Goal: Task Accomplishment & Management: Complete application form

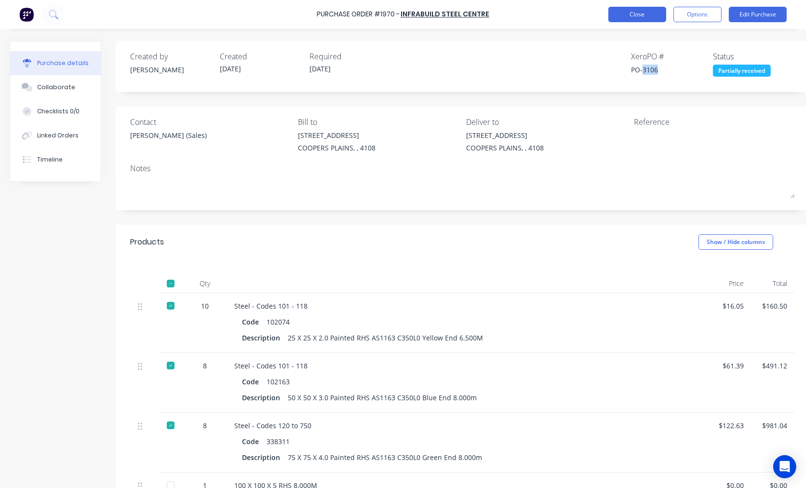
click at [632, 15] on button "Close" at bounding box center [637, 14] width 58 height 15
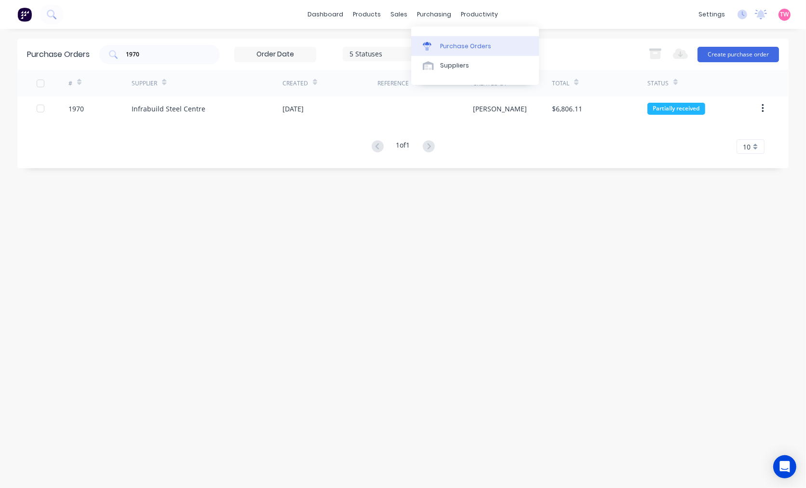
click at [458, 47] on div "Purchase Orders" at bounding box center [465, 46] width 51 height 9
drag, startPoint x: 158, startPoint y: 55, endPoint x: 119, endPoint y: 52, distance: 39.2
click at [119, 53] on div "1970" at bounding box center [159, 54] width 120 height 19
type input "1962"
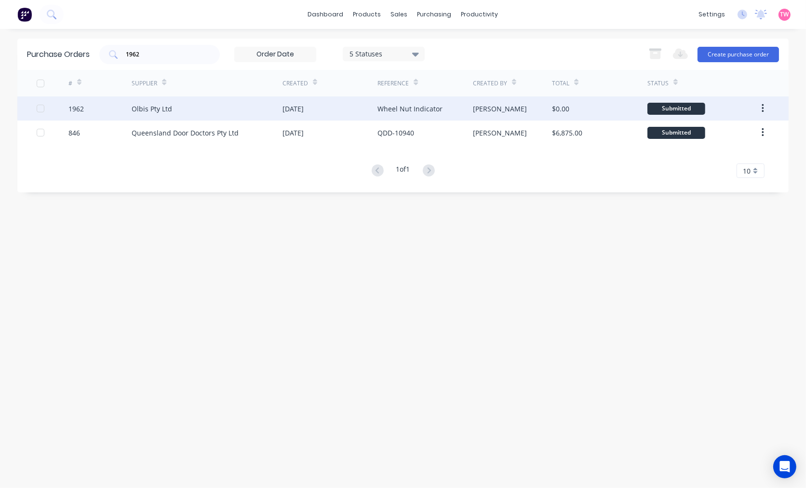
click at [99, 109] on div "1962" at bounding box center [100, 108] width 64 height 24
type textarea "x"
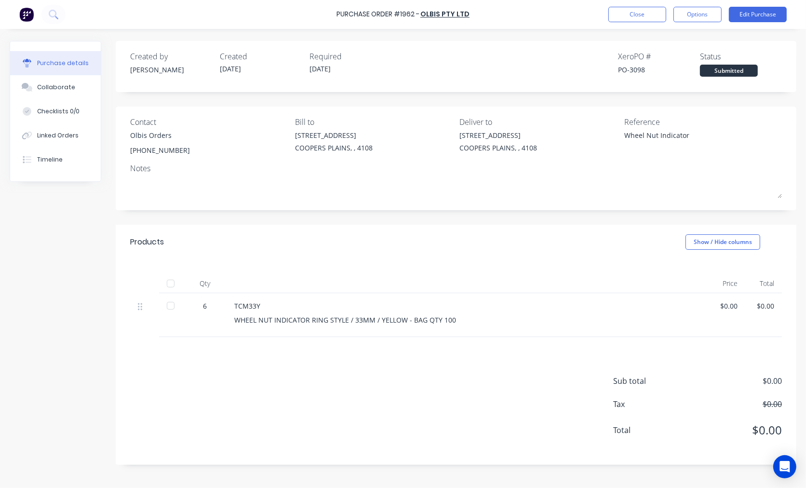
click at [637, 70] on div "PO-3098" at bounding box center [659, 70] width 82 height 10
copy div "3098"
click at [631, 12] on button "Close" at bounding box center [637, 14] width 58 height 15
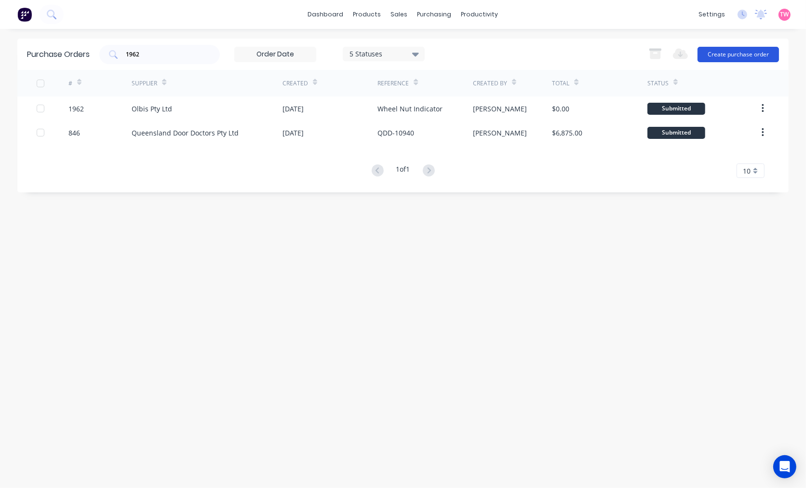
click at [743, 55] on button "Create purchase order" at bounding box center [737, 54] width 81 height 15
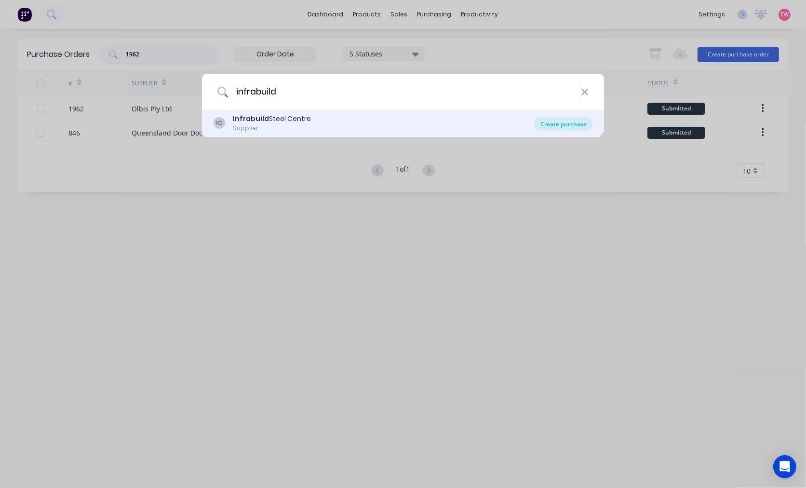
type input "infrabuild"
click at [564, 126] on div "Create purchase" at bounding box center [563, 123] width 58 height 13
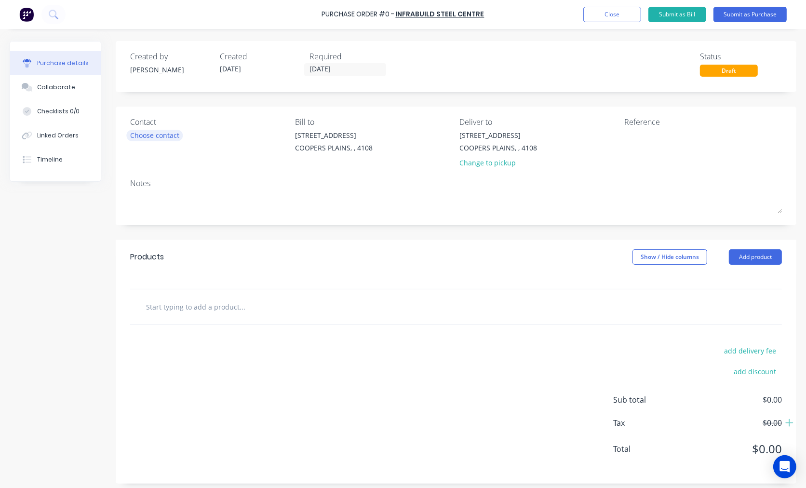
click at [158, 133] on div "Choose contact" at bounding box center [154, 135] width 49 height 10
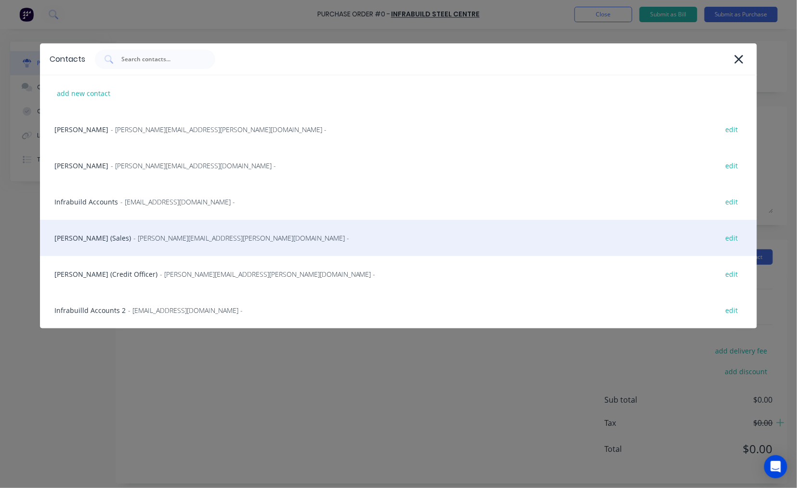
click at [106, 239] on div "[PERSON_NAME] (Sales) - [PERSON_NAME][EMAIL_ADDRESS][PERSON_NAME][DOMAIN_NAME] …" at bounding box center [399, 238] width 718 height 36
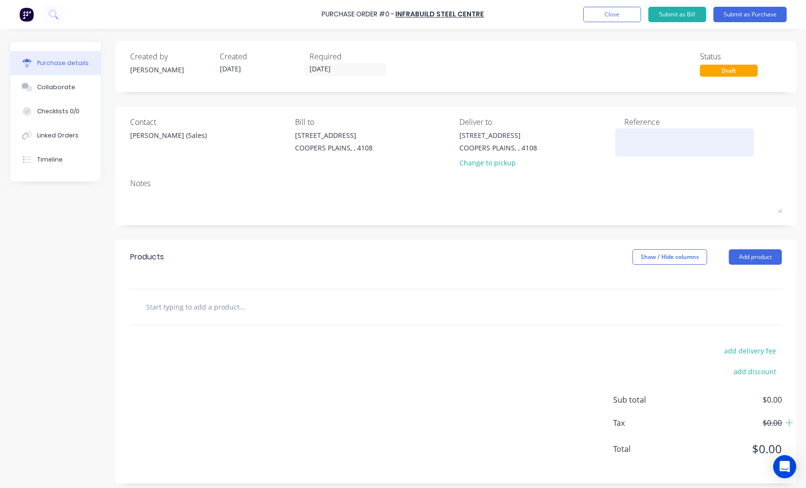
click at [652, 139] on textarea at bounding box center [684, 141] width 120 height 22
type textarea "[PERSON_NAME] Order"
type textarea "x"
type textarea "[PERSON_NAME] Order"
click at [263, 301] on input "text" at bounding box center [242, 306] width 193 height 19
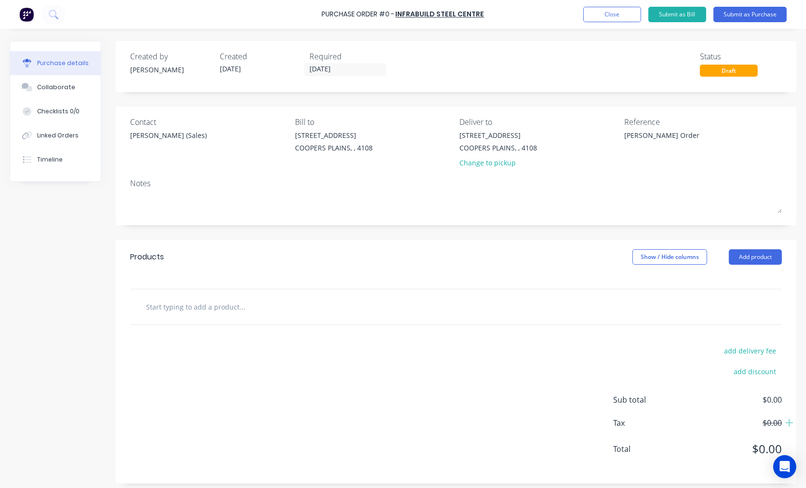
type textarea "x"
type input "1"
type textarea "x"
type input "15"
type textarea "x"
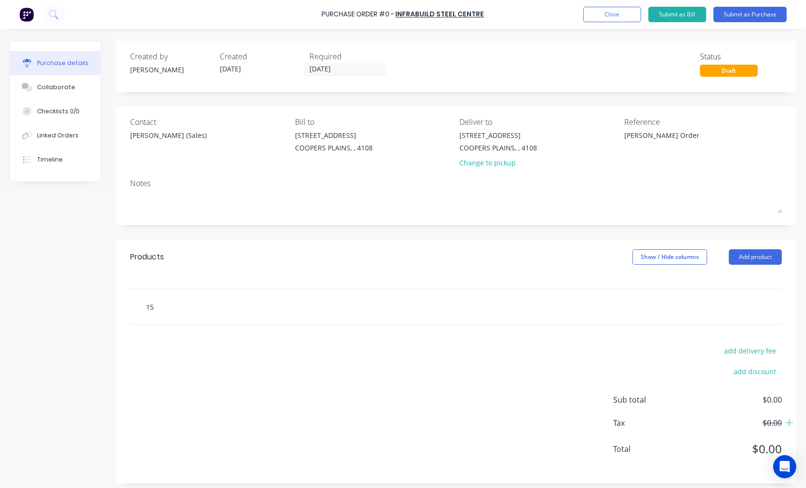
type input "150"
type textarea "x"
type input "150"
type textarea "x"
type input "150 X"
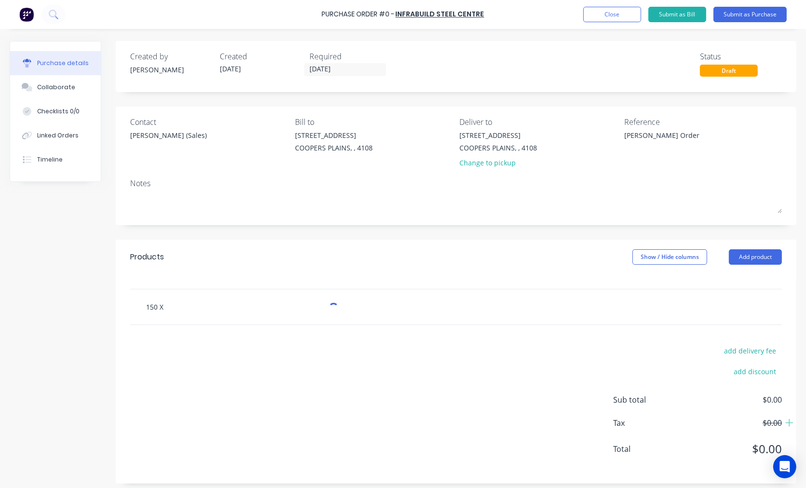
type textarea "x"
type input "150 X"
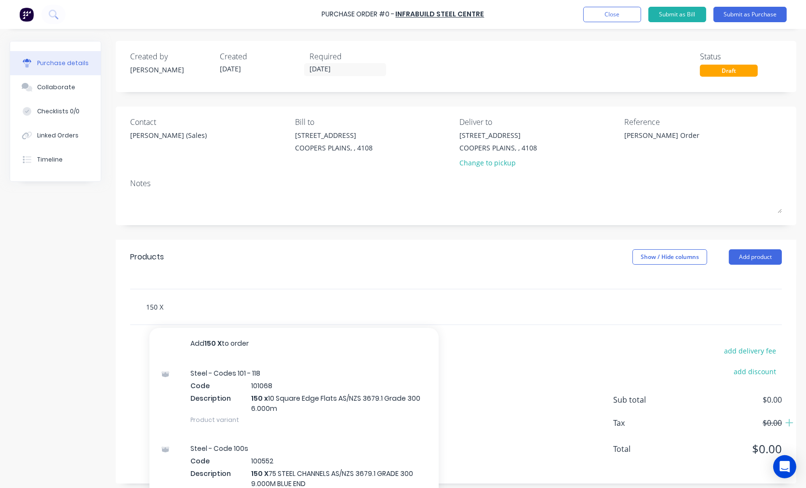
type textarea "x"
type input "150 X 1"
type textarea "x"
type input "150 X 10"
type textarea "x"
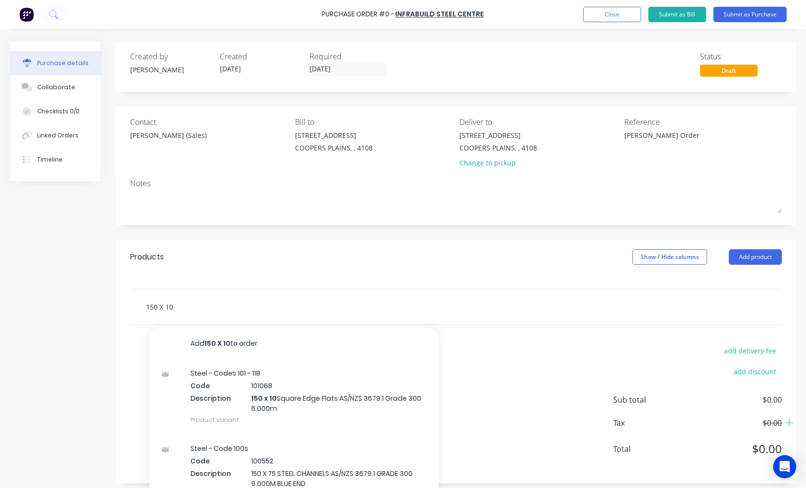
type input "150 X 100"
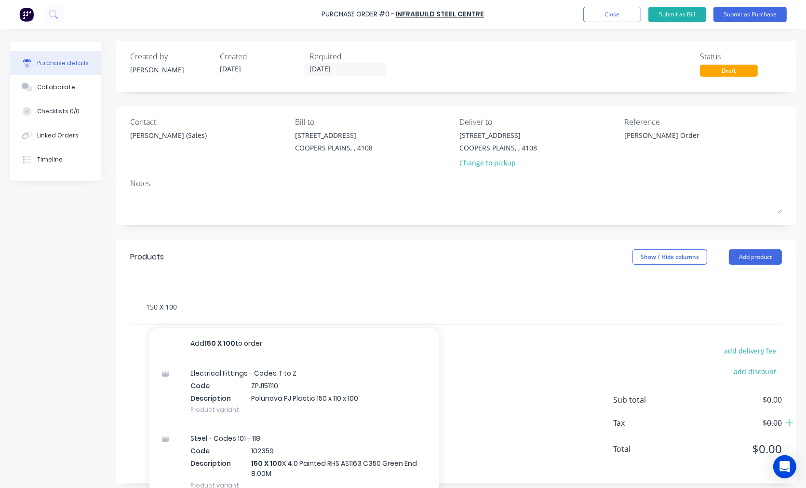
type textarea "x"
type input "150 X 100"
type textarea "x"
type input "150 X 100 X"
type textarea "x"
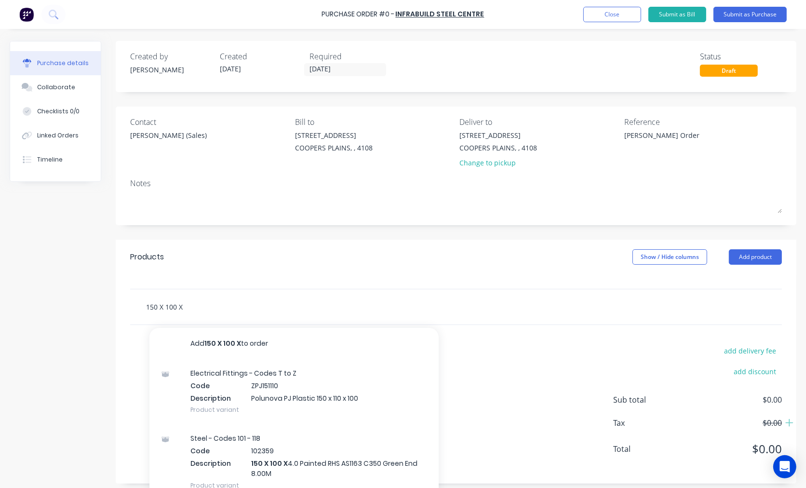
type input "150 X 100 X"
type textarea "x"
type input "150 X 100 X 6"
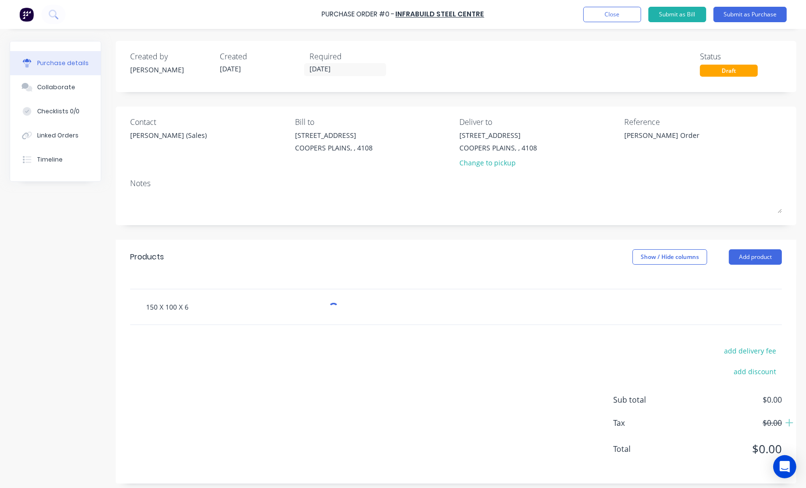
type textarea "x"
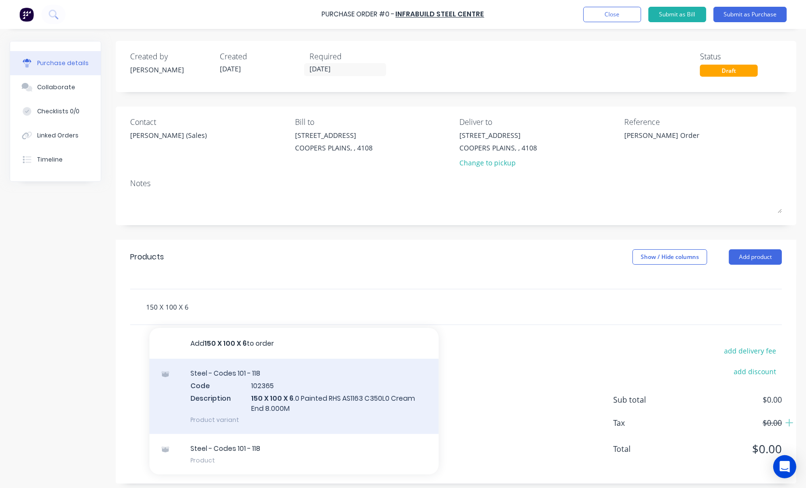
type input "150 X 100 X 6"
click at [310, 399] on div "Steel - Codes 101 - 118 Code 102365 Description 150 X 100 X 6 .0 Painted RHS AS…" at bounding box center [293, 395] width 289 height 75
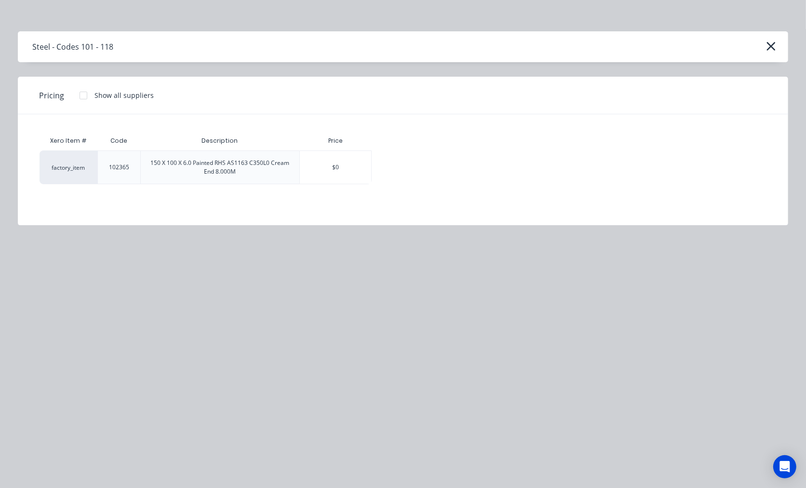
click at [84, 95] on div at bounding box center [83, 95] width 19 height 19
click at [394, 171] on div "$377.11" at bounding box center [405, 167] width 67 height 33
type textarea "x"
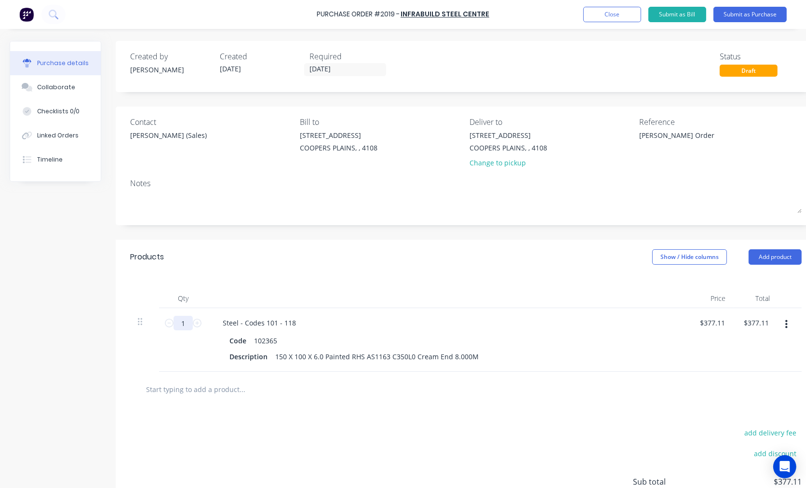
click at [184, 325] on input "1" at bounding box center [182, 323] width 19 height 14
type textarea "x"
type input "4"
type input "$1,508.44"
type textarea "x"
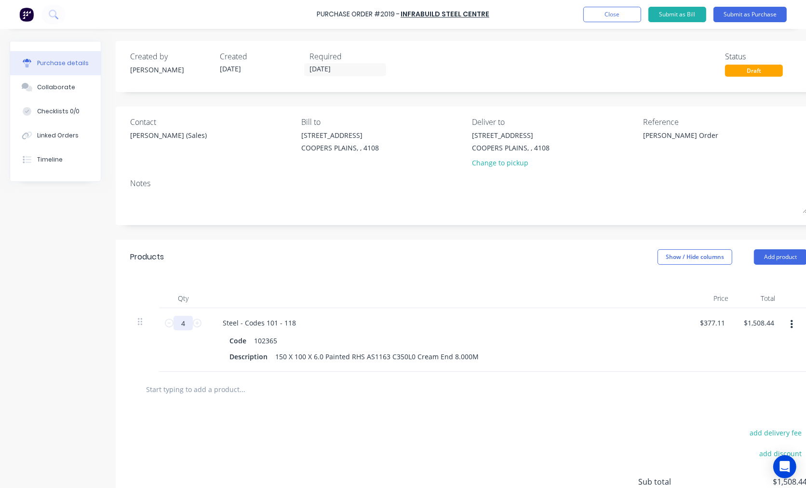
type input "4"
click at [739, 17] on button "Submit as Purchase" at bounding box center [749, 14] width 73 height 15
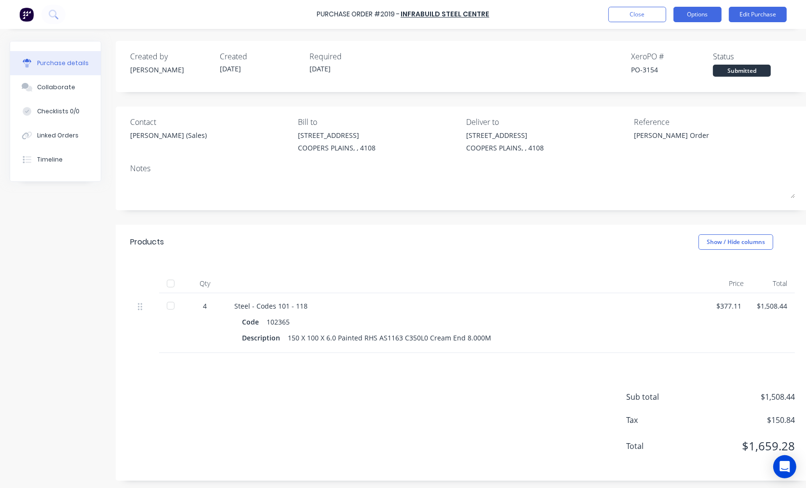
click at [712, 17] on button "Options" at bounding box center [697, 14] width 48 height 15
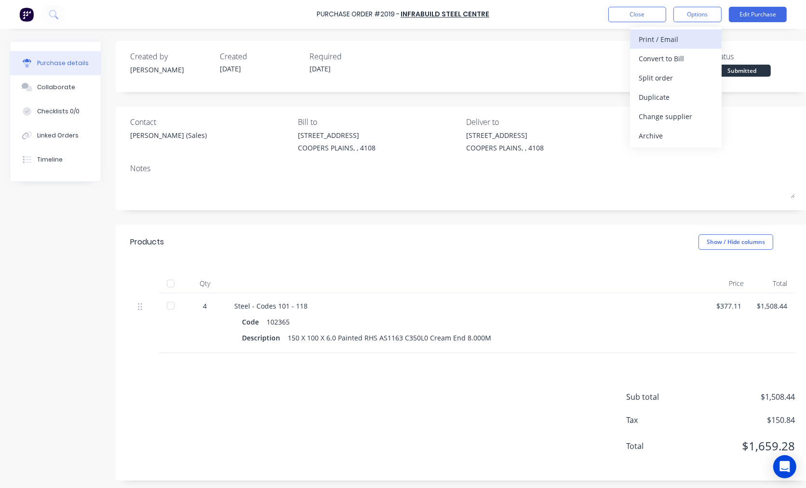
click at [700, 46] on button "Print / Email" at bounding box center [676, 38] width 92 height 19
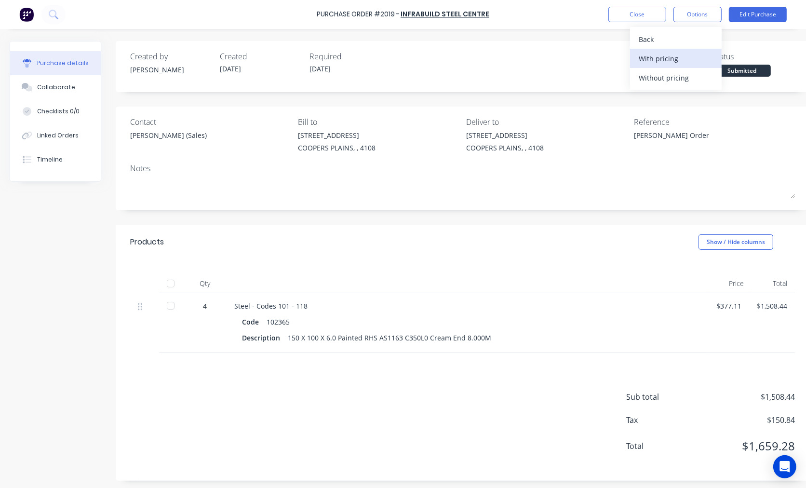
click at [681, 57] on div "With pricing" at bounding box center [675, 59] width 74 height 14
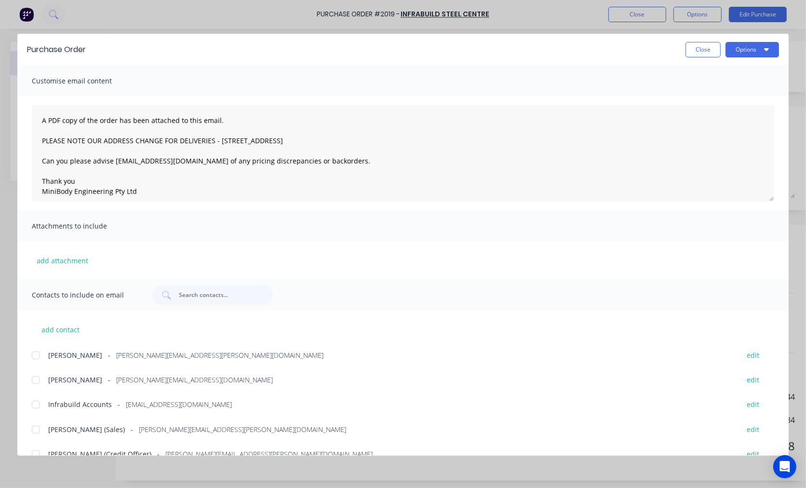
click at [31, 432] on div at bounding box center [35, 429] width 19 height 19
click at [740, 45] on button "Options" at bounding box center [751, 49] width 53 height 15
click at [709, 111] on div "Email" at bounding box center [733, 113] width 74 height 14
click at [743, 41] on div "Purchase Order Close Options" at bounding box center [402, 49] width 771 height 31
click at [743, 45] on button "Options" at bounding box center [751, 49] width 53 height 15
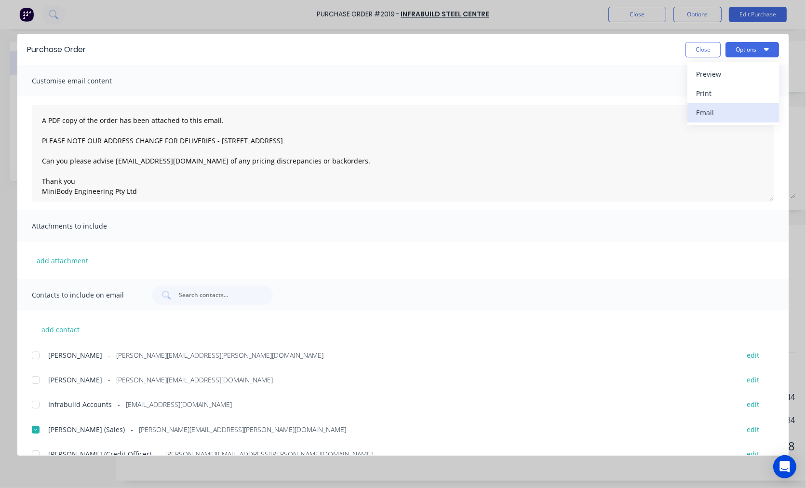
click at [710, 112] on div "Email" at bounding box center [733, 113] width 74 height 14
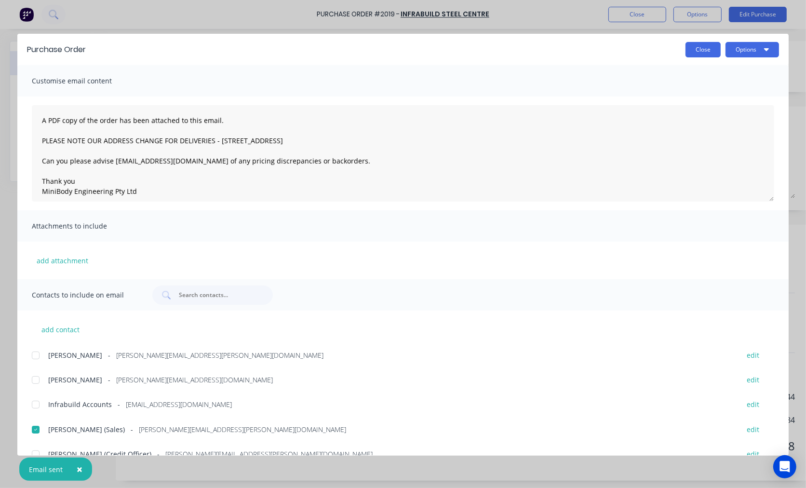
click at [701, 51] on button "Close" at bounding box center [702, 49] width 35 height 15
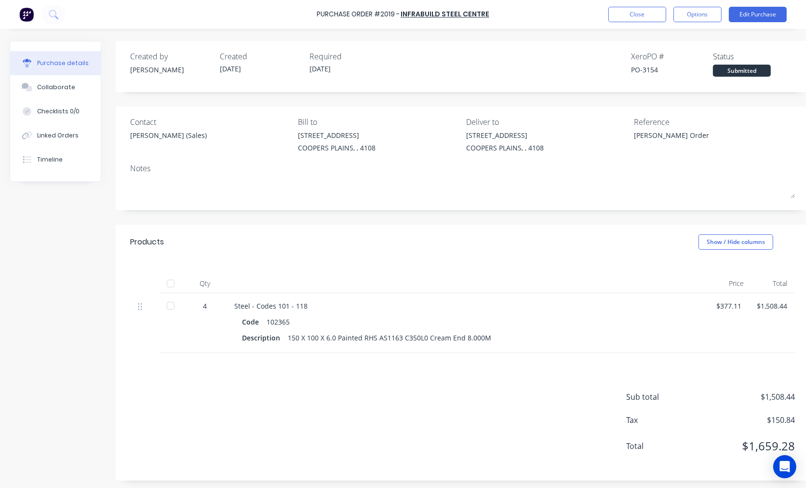
type textarea "x"
click at [652, 13] on button "Close" at bounding box center [637, 14] width 58 height 15
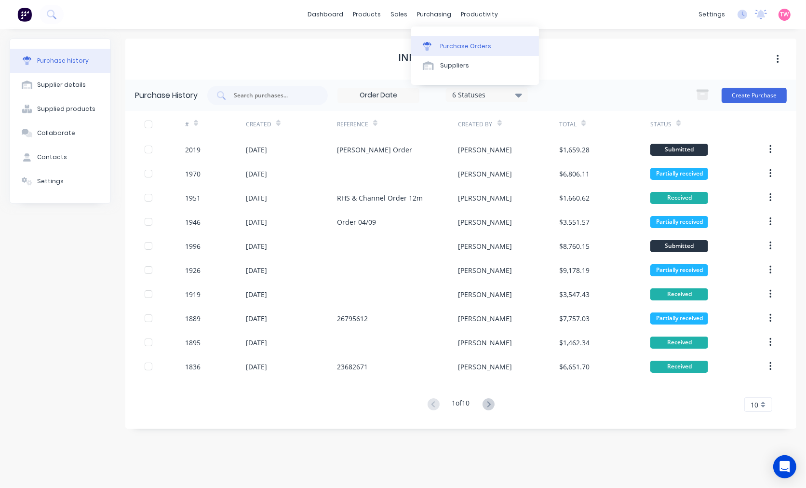
click at [460, 47] on div "Purchase Orders" at bounding box center [465, 46] width 51 height 9
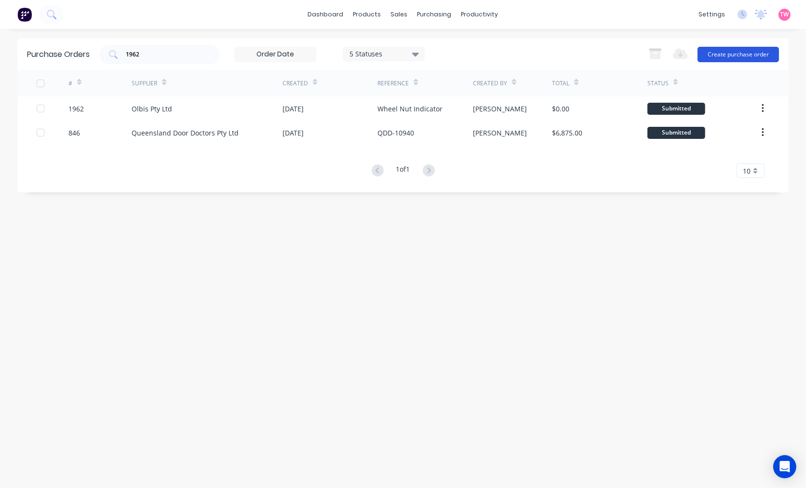
click at [743, 56] on button "Create purchase order" at bounding box center [737, 54] width 81 height 15
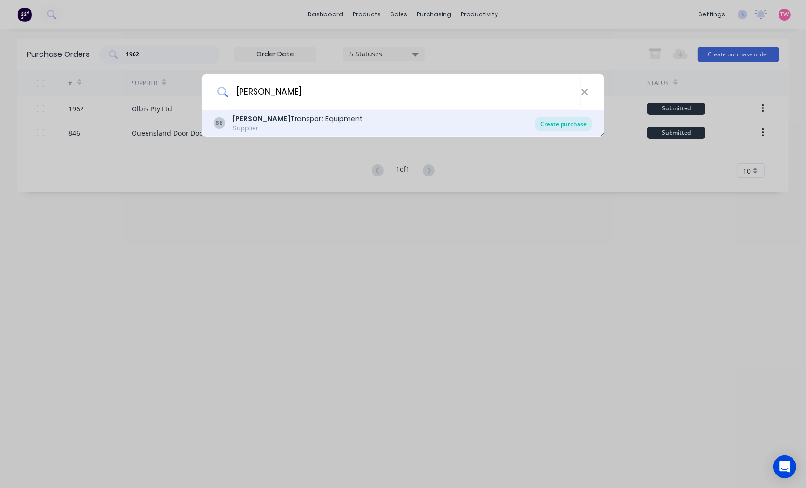
type input "[PERSON_NAME]"
click at [558, 123] on div "Create purchase" at bounding box center [563, 123] width 58 height 13
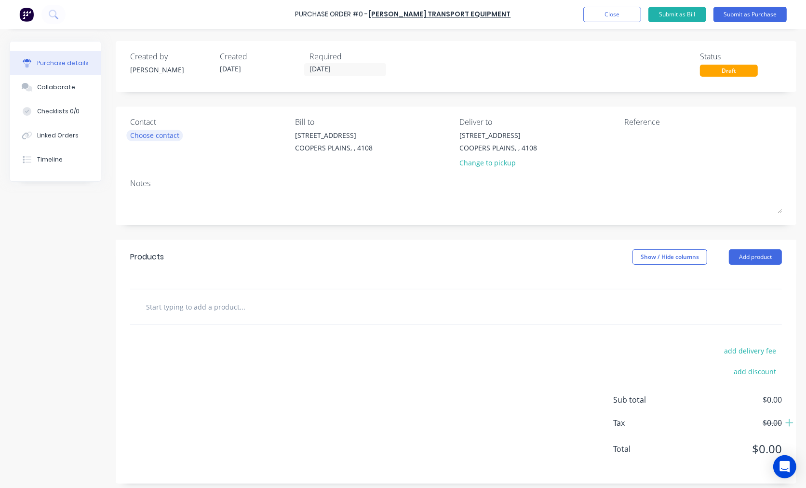
click at [158, 131] on div "Choose contact" at bounding box center [154, 135] width 49 height 10
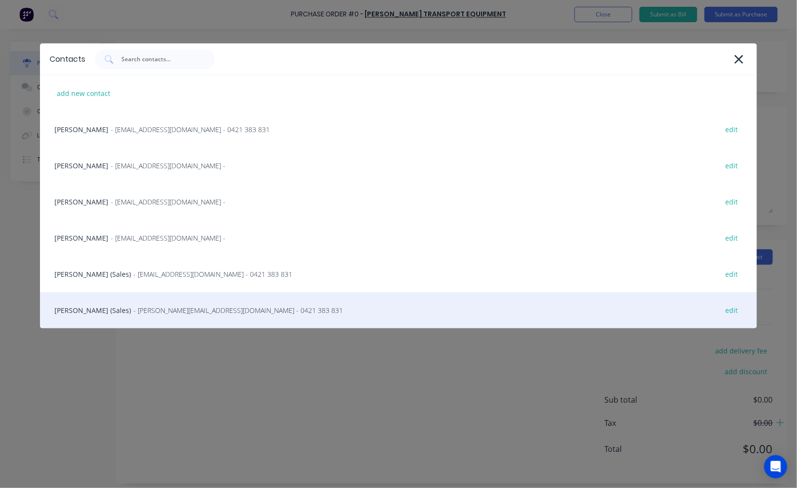
click at [99, 314] on div "[PERSON_NAME] (Sales) - [PERSON_NAME][EMAIL_ADDRESS][DOMAIN_NAME] - 0421 383 83…" at bounding box center [399, 310] width 718 height 36
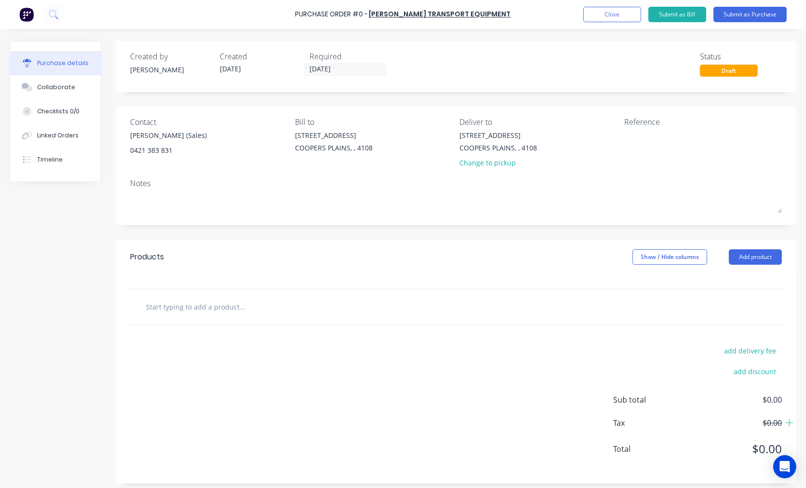
click at [206, 303] on input "text" at bounding box center [242, 306] width 193 height 19
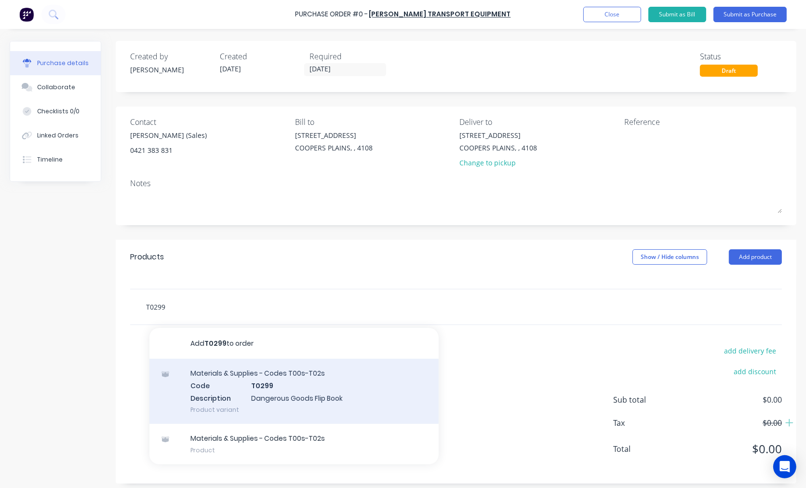
type input "T0299"
click at [273, 373] on div "Materials & Supplies - Codes T00s-T02s Code T0299 Description Dangerous Goods F…" at bounding box center [293, 390] width 289 height 65
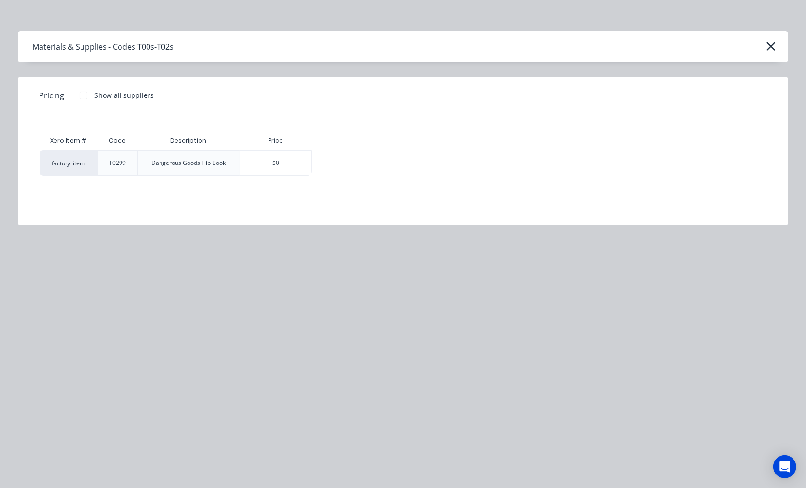
click at [82, 95] on div at bounding box center [83, 95] width 19 height 19
click at [335, 164] on div "$110.39" at bounding box center [345, 163] width 67 height 24
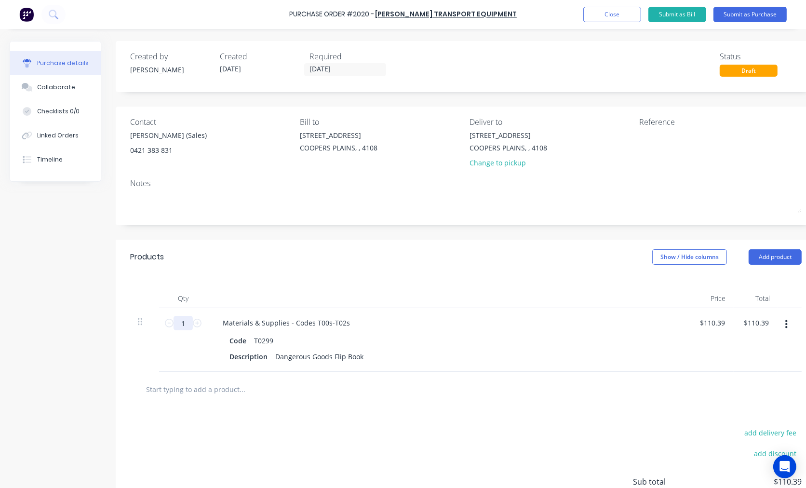
click at [182, 326] on input "1" at bounding box center [182, 323] width 19 height 14
type input "10"
type input "$1,103.90"
type input "10"
click at [743, 15] on button "Submit as Purchase" at bounding box center [749, 14] width 73 height 15
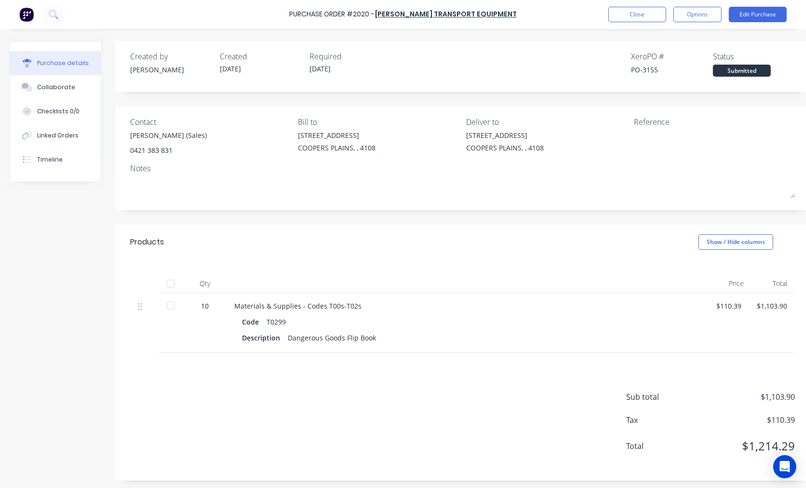
click at [653, 68] on div "PO-3155" at bounding box center [672, 70] width 82 height 10
click at [653, 67] on div "PO-3155" at bounding box center [672, 70] width 82 height 10
click at [644, 12] on button "Close" at bounding box center [637, 14] width 58 height 15
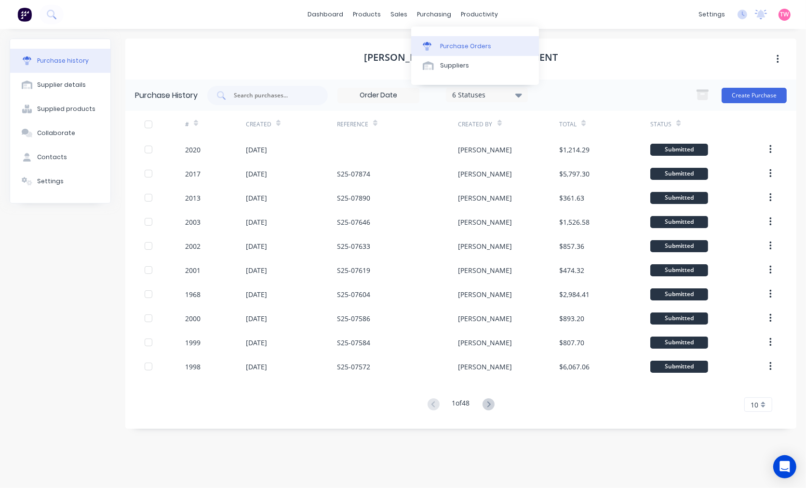
click at [448, 40] on link "Purchase Orders" at bounding box center [475, 45] width 128 height 19
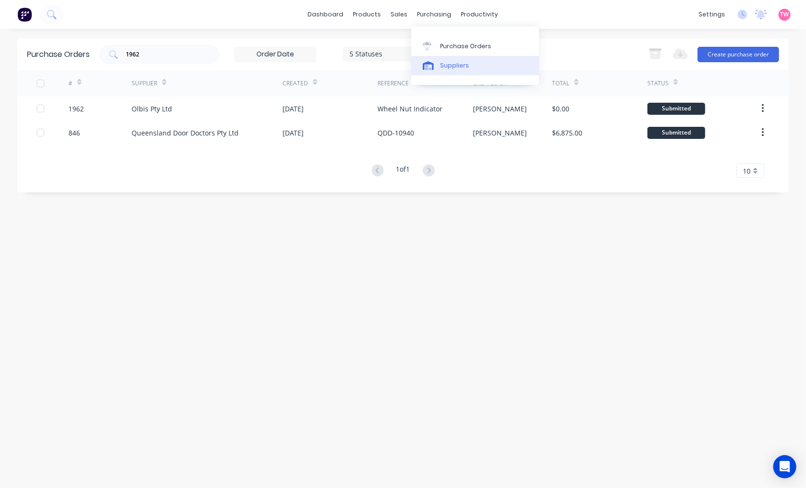
click at [453, 64] on div "Suppliers" at bounding box center [454, 65] width 29 height 9
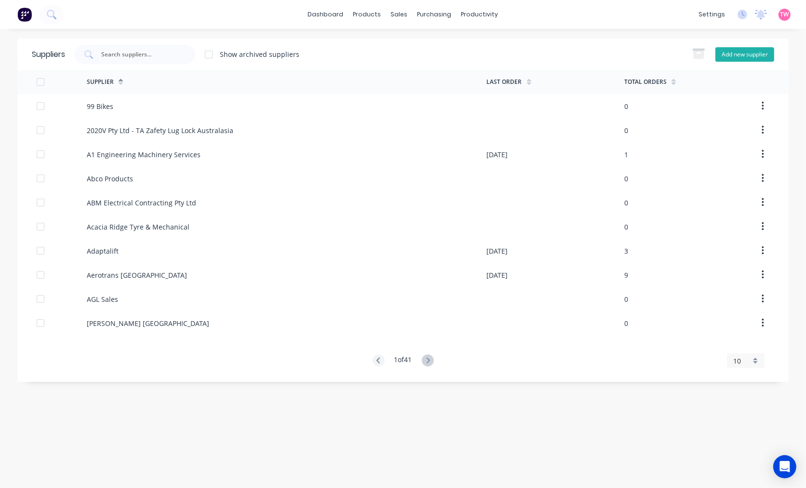
click at [739, 55] on button "Add new supplier" at bounding box center [744, 54] width 59 height 14
select select "AU"
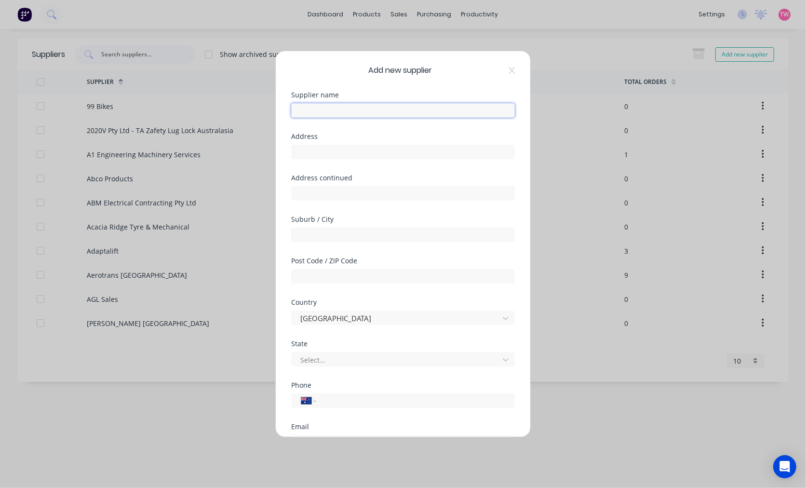
click at [370, 106] on input "text" at bounding box center [403, 110] width 224 height 14
